Goal: Register for event/course

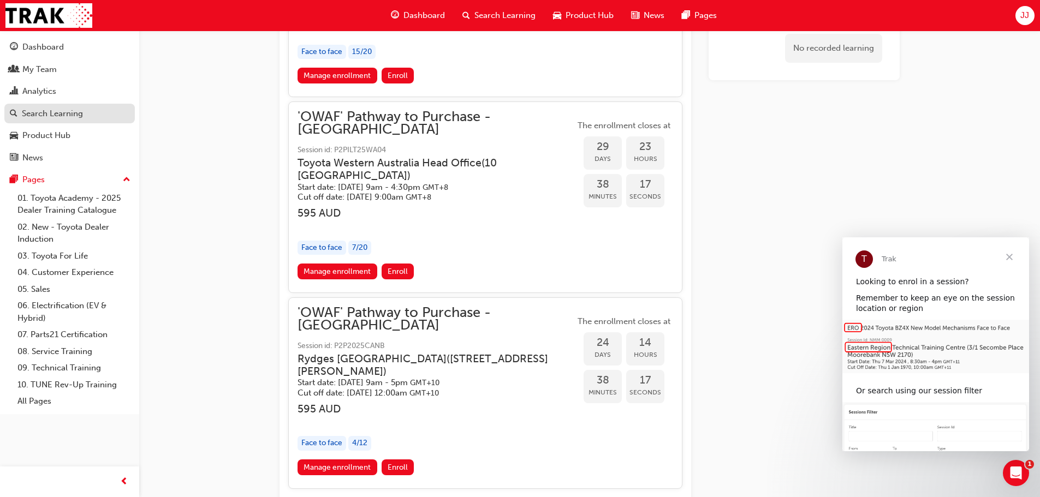
click at [61, 115] on div "Search Learning" at bounding box center [52, 114] width 61 height 13
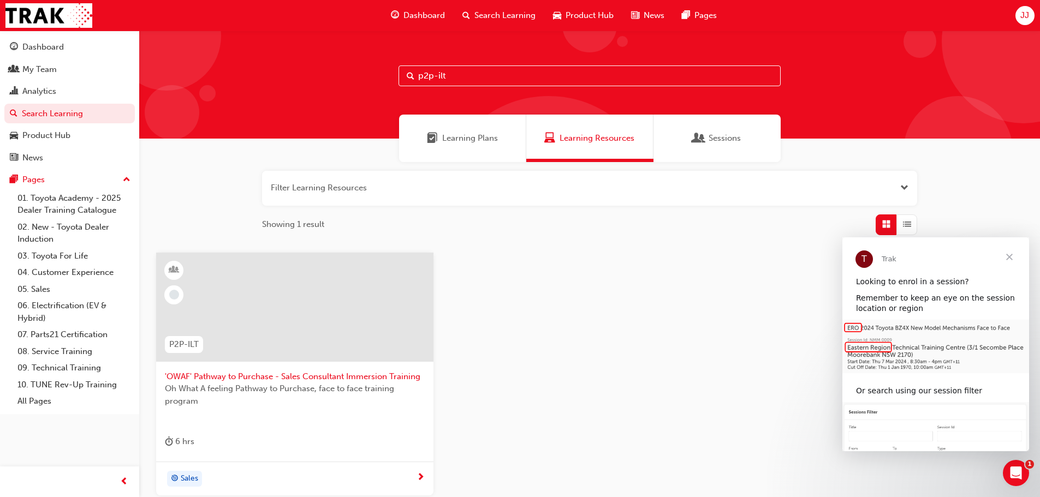
drag, startPoint x: 480, startPoint y: 79, endPoint x: 261, endPoint y: 56, distance: 220.7
click at [288, 69] on div "p2p-ilt" at bounding box center [589, 85] width 901 height 108
type input "change management"
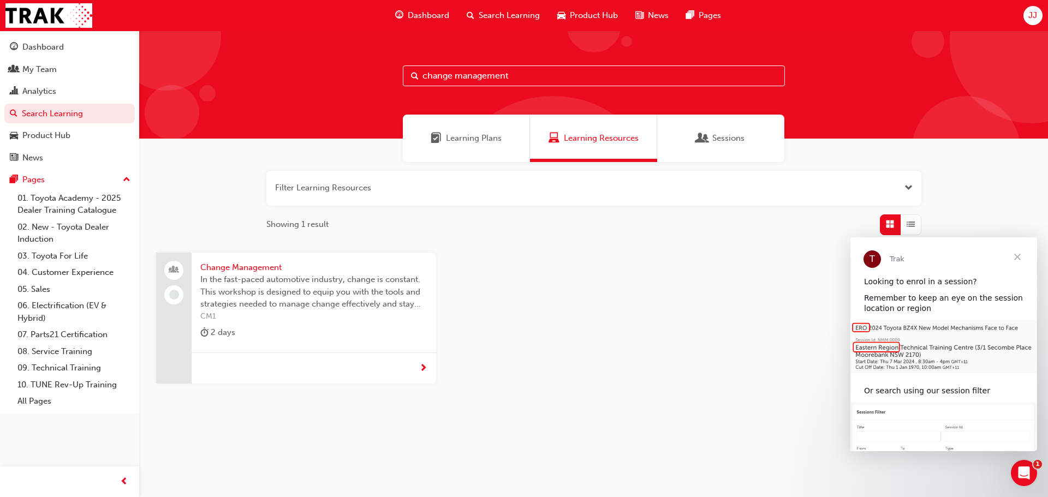
click at [271, 267] on span "Change Management" at bounding box center [313, 268] width 227 height 13
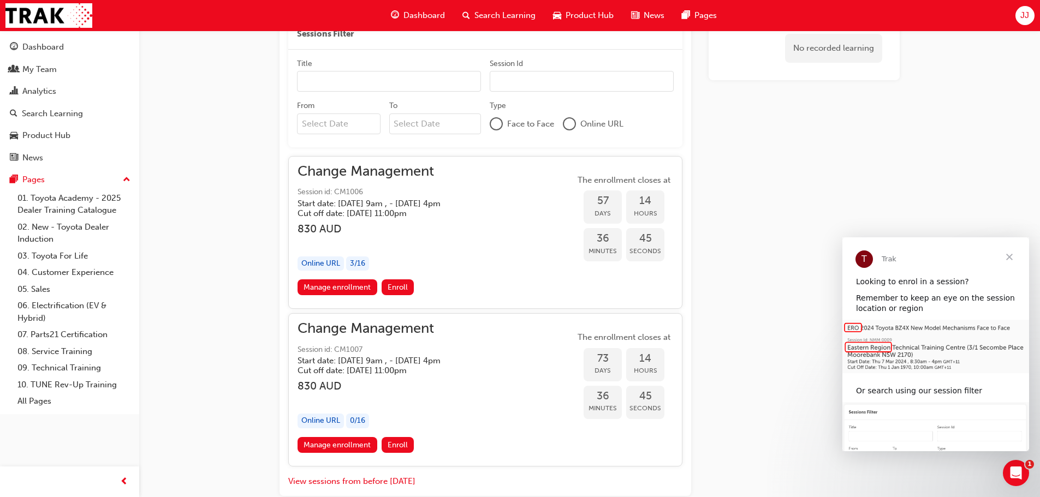
scroll to position [639, 0]
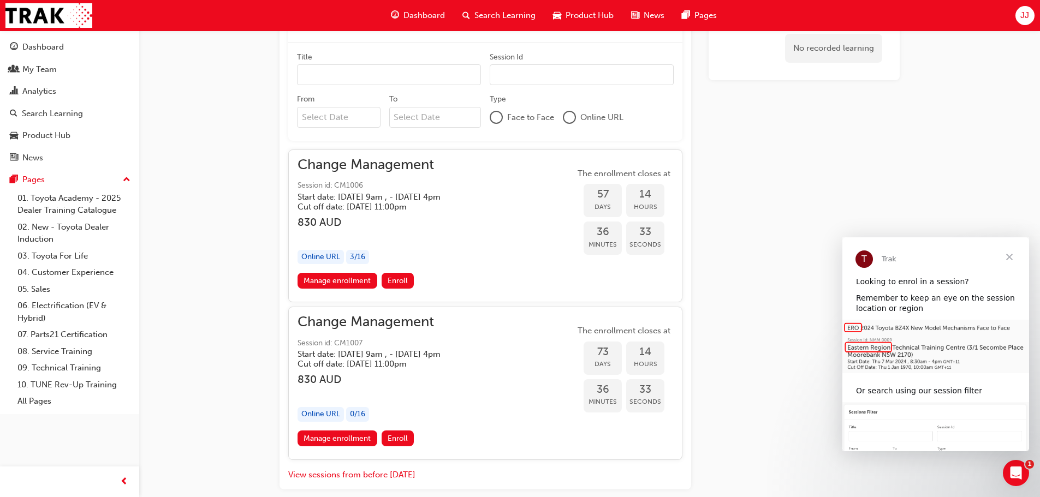
drag, startPoint x: 340, startPoint y: 353, endPoint x: 413, endPoint y: 354, distance: 73.7
click at [421, 352] on h5 "Start date: [DATE] 9am , - [DATE] 4pm" at bounding box center [369, 354] width 143 height 10
click at [452, 383] on h3 "830 AUD" at bounding box center [378, 379] width 161 height 13
drag, startPoint x: 526, startPoint y: 353, endPoint x: 340, endPoint y: 354, distance: 186.2
click at [340, 354] on div "Start date: [DATE] 9am , - [DATE] 4pm Cut off date: [DATE] 11:00pm" at bounding box center [378, 359] width 161 height 20
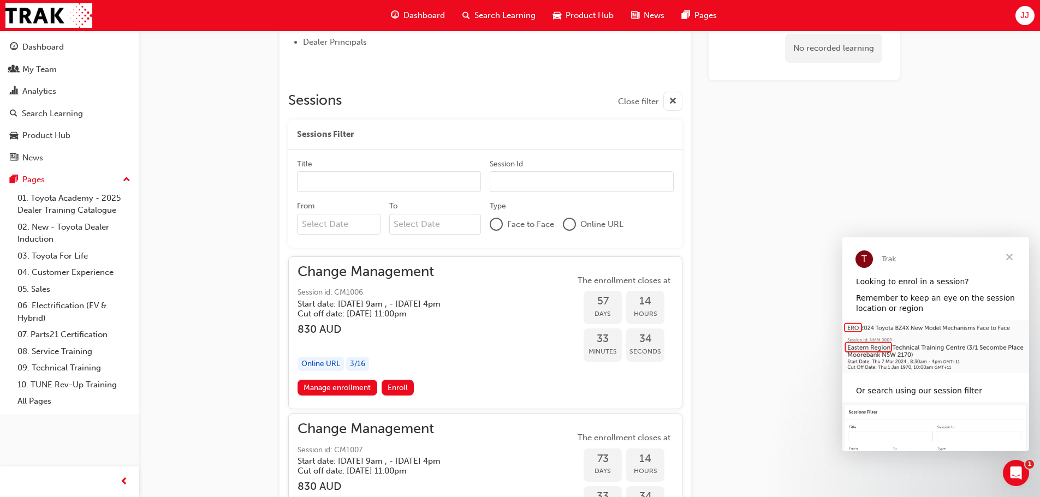
scroll to position [584, 0]
